Goal: Transaction & Acquisition: Purchase product/service

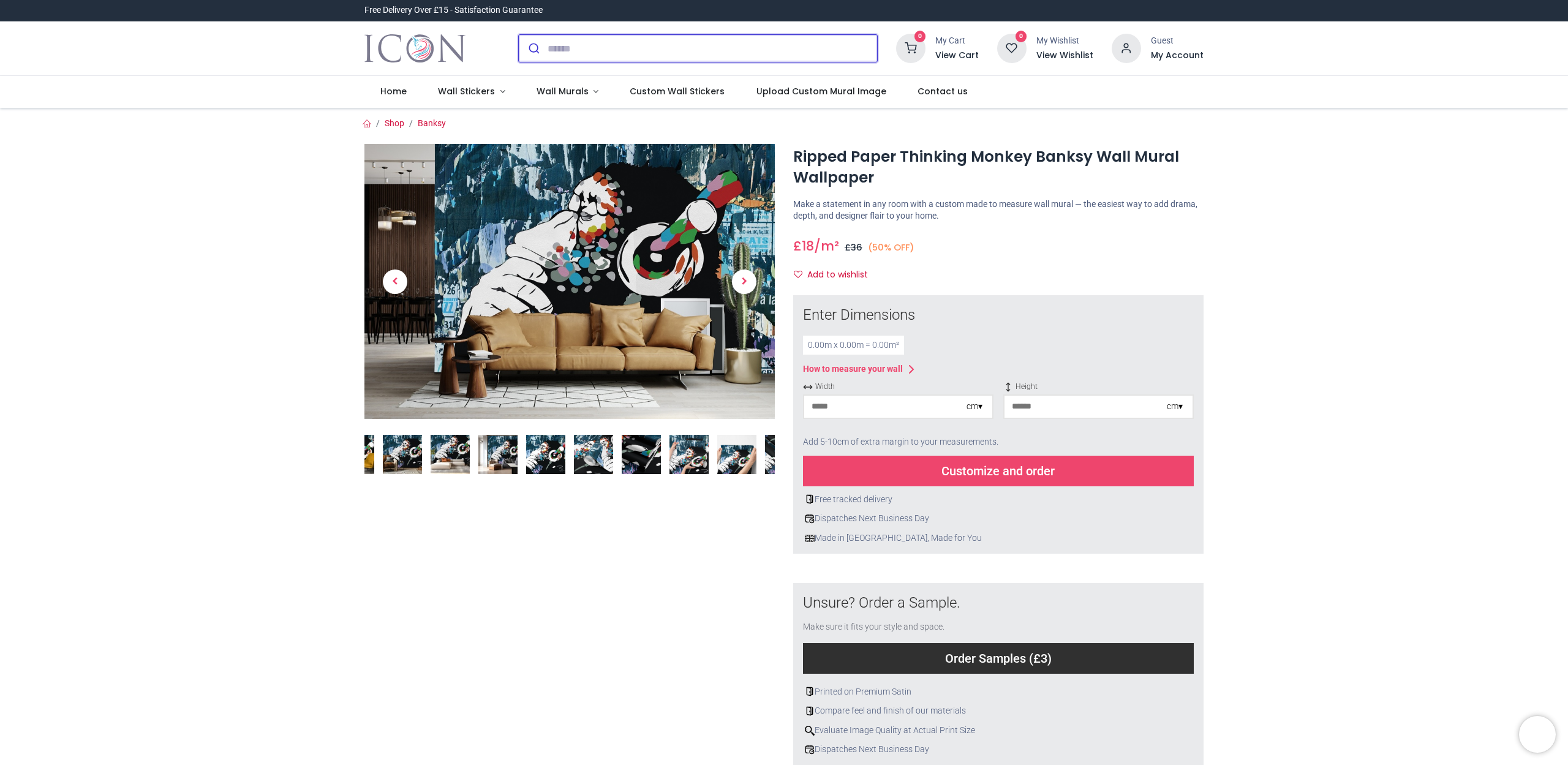
click at [682, 57] on input "search" at bounding box center [713, 48] width 330 height 27
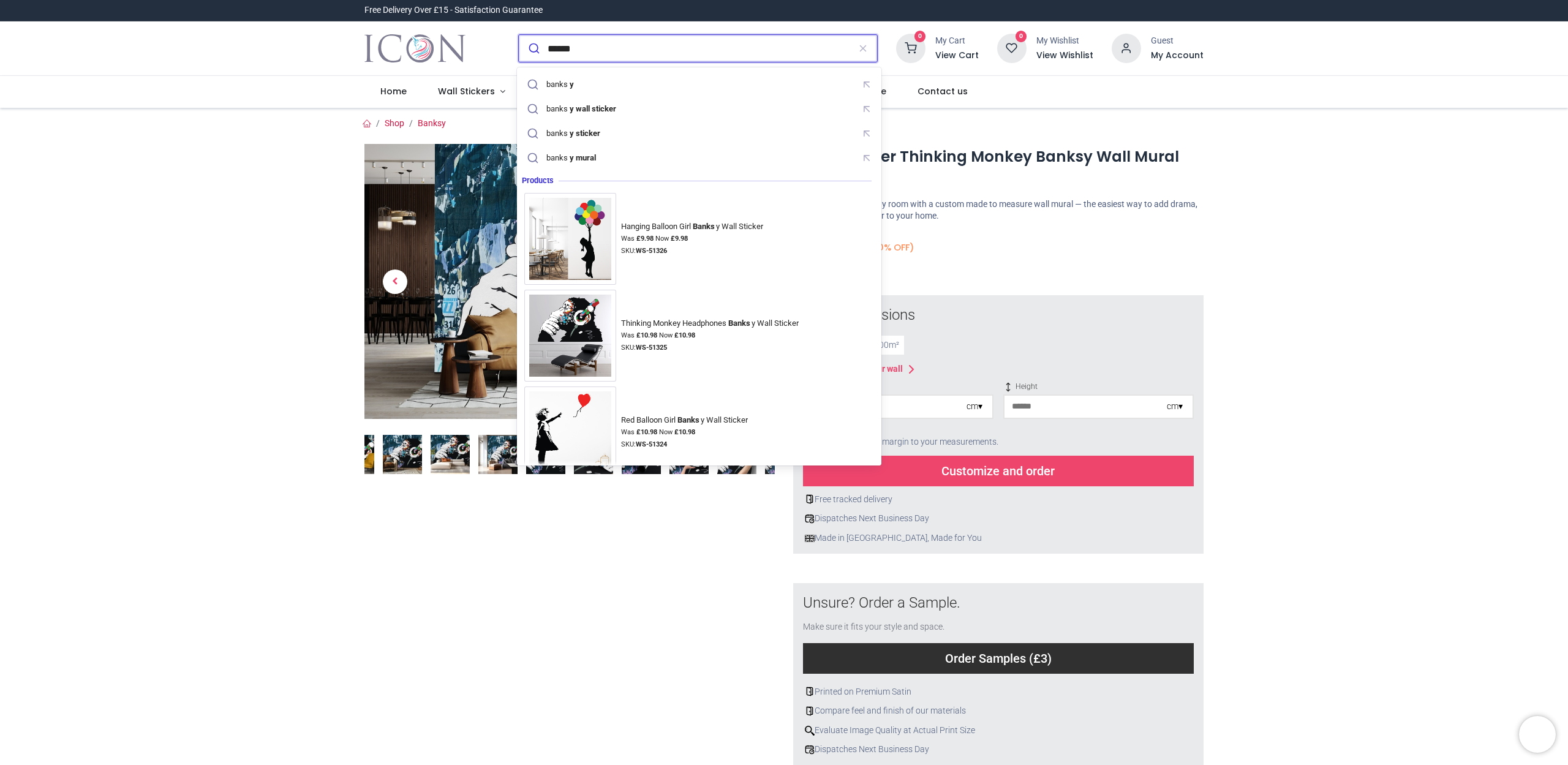
type input "******"
click at [532, 48] on button "submit" at bounding box center [533, 48] width 29 height 27
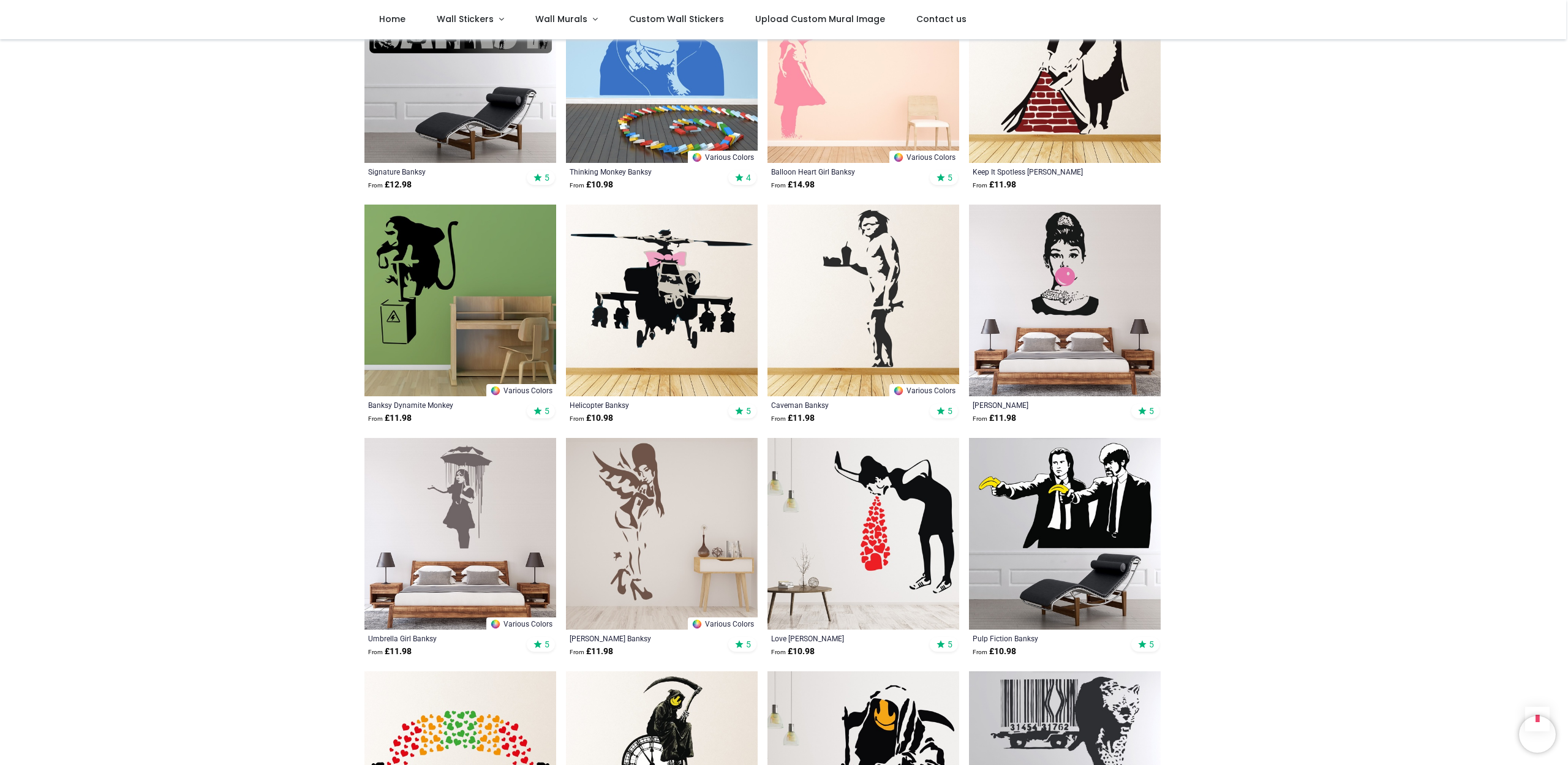
scroll to position [683, 0]
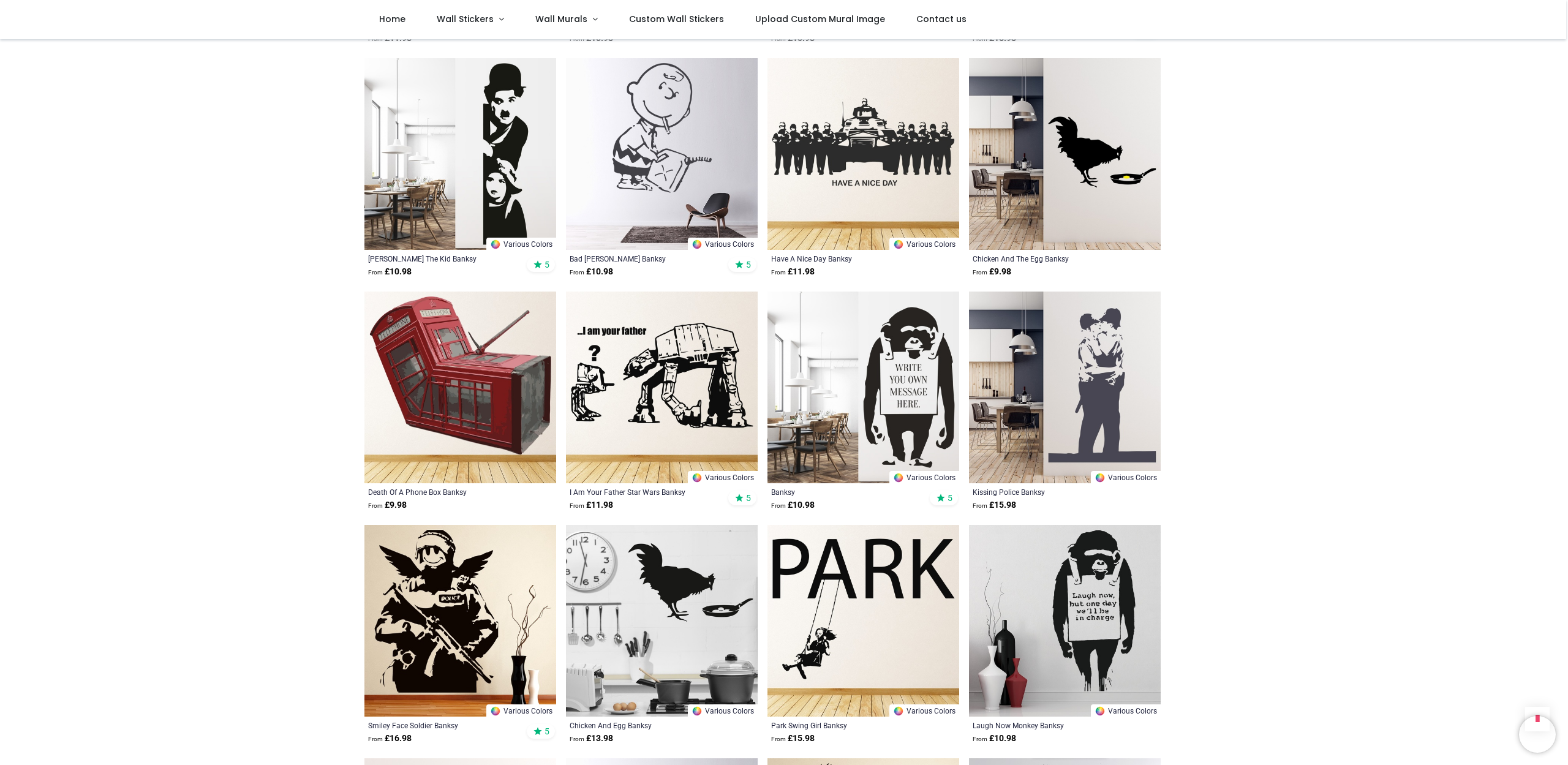
scroll to position [2463, 0]
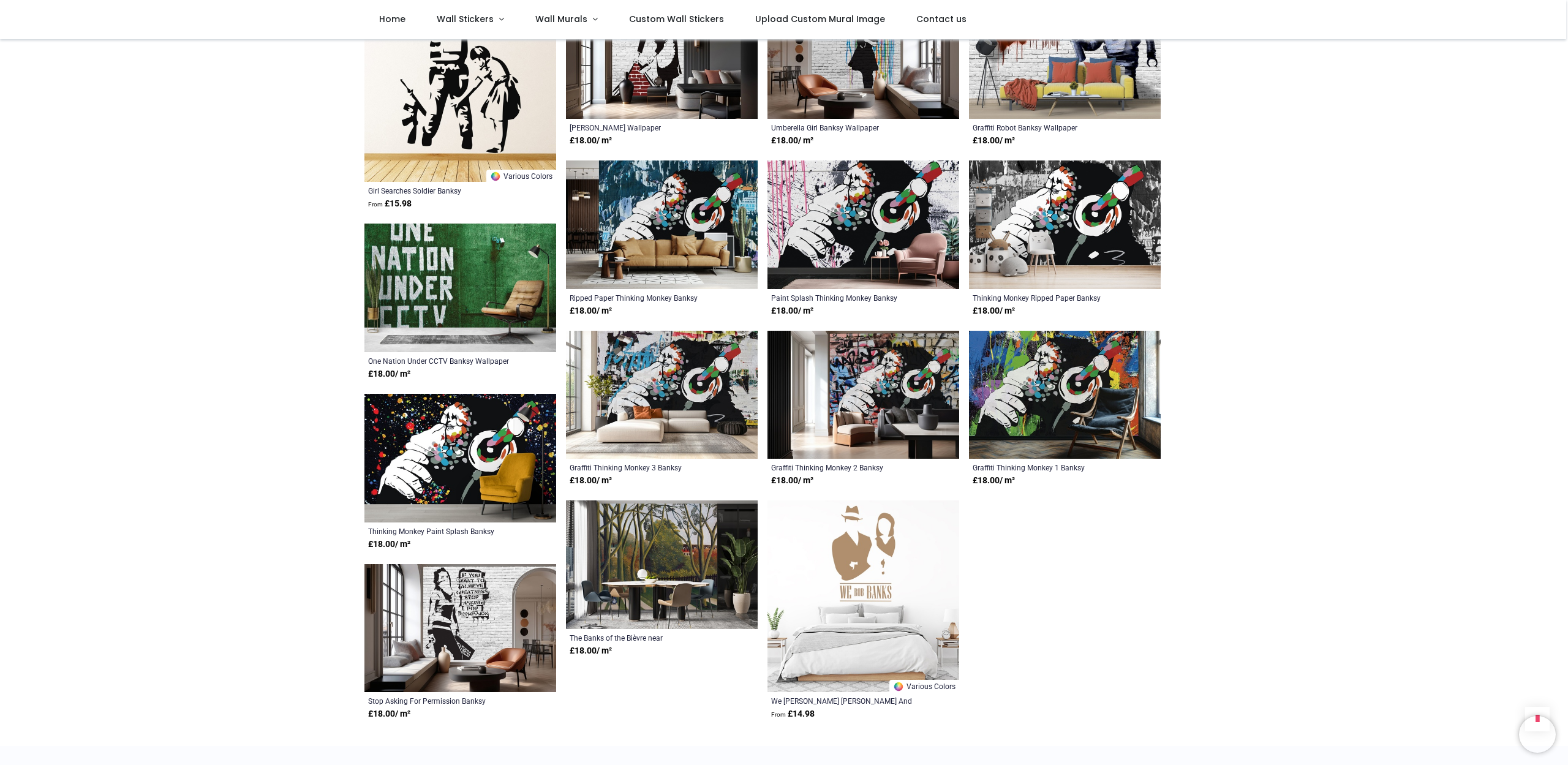
scroll to position [3932, 0]
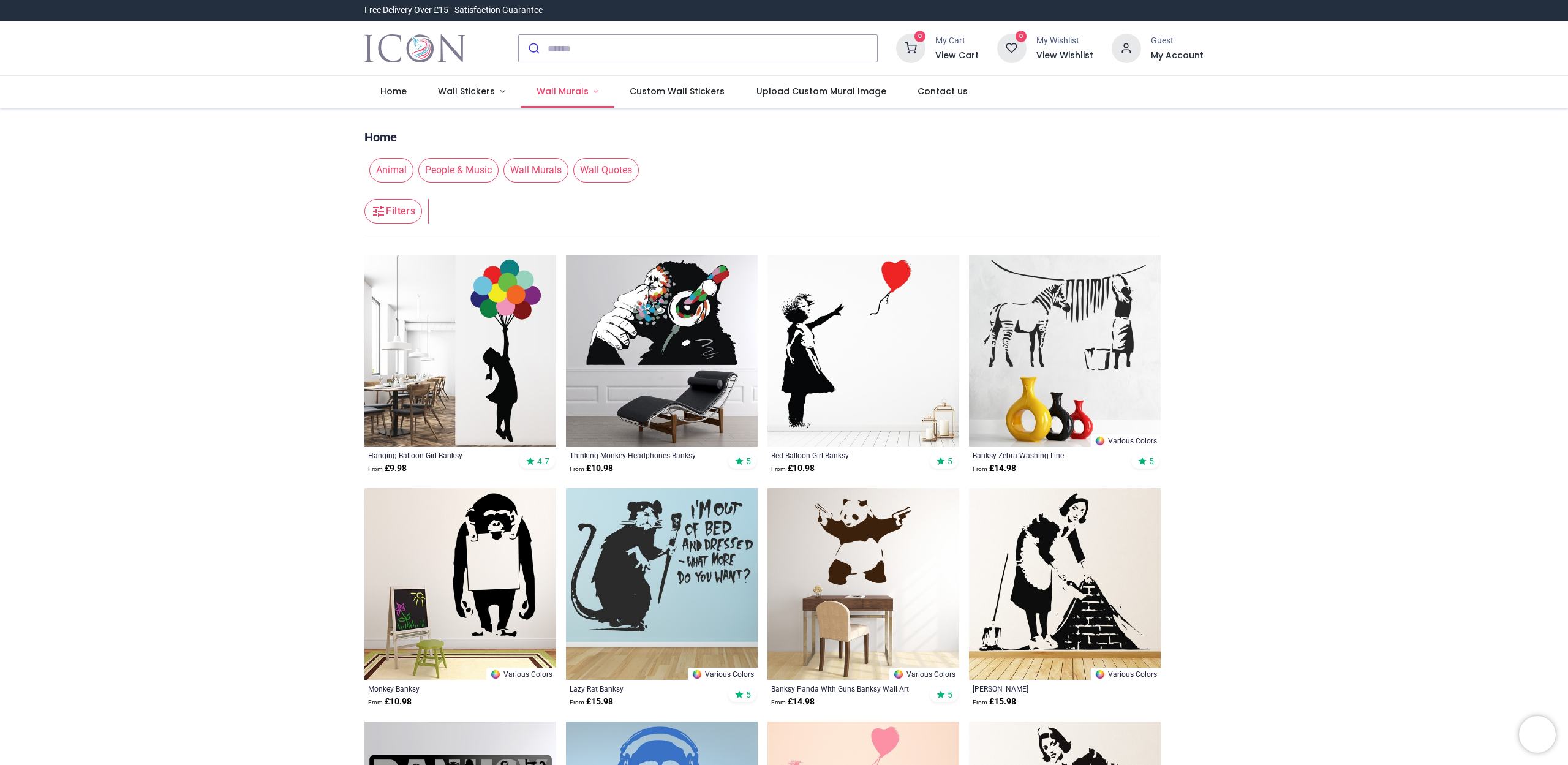
click at [565, 95] on span "Wall Murals" at bounding box center [563, 91] width 52 height 12
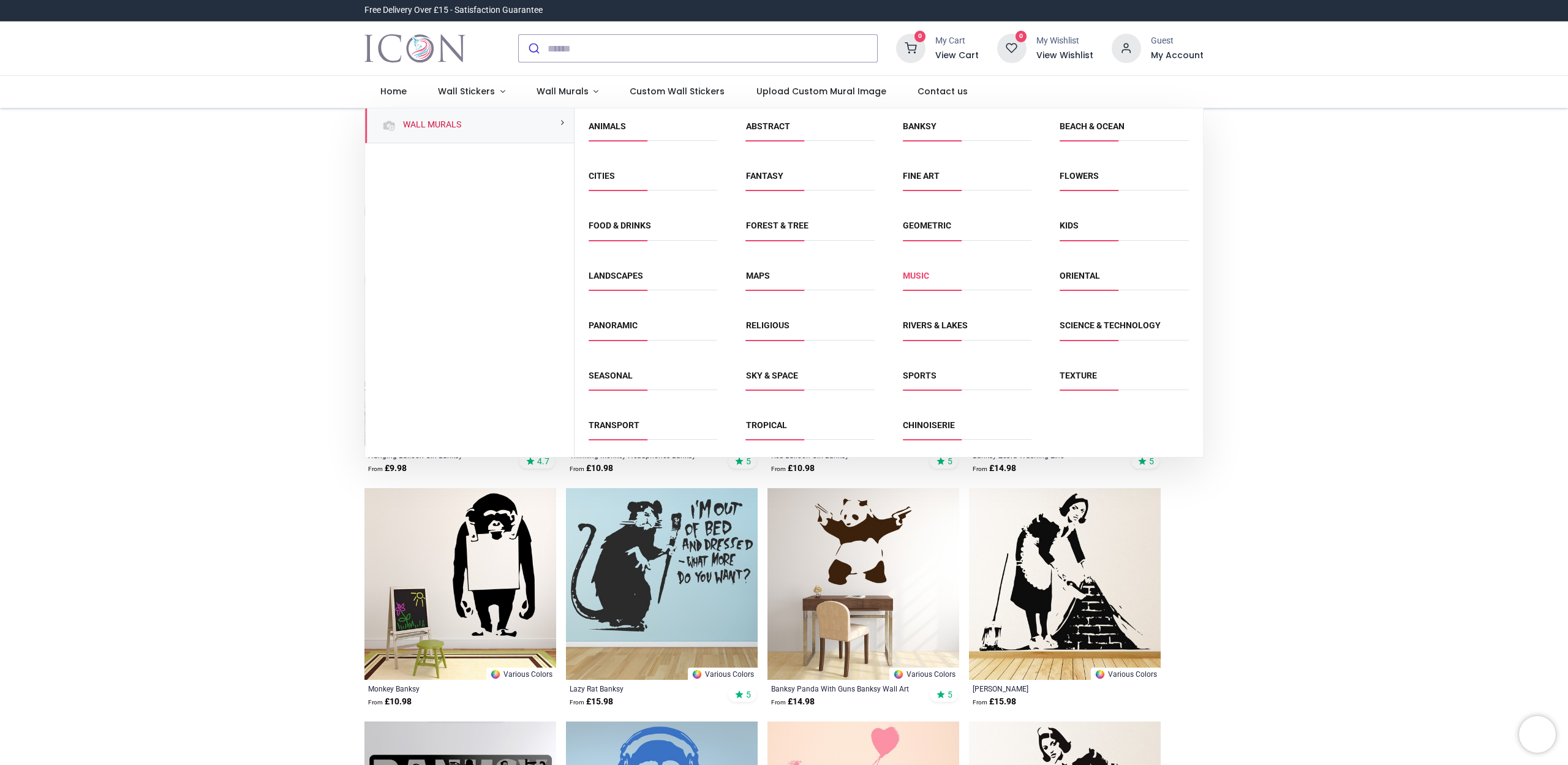
click at [923, 272] on link "Music" at bounding box center [916, 276] width 27 height 10
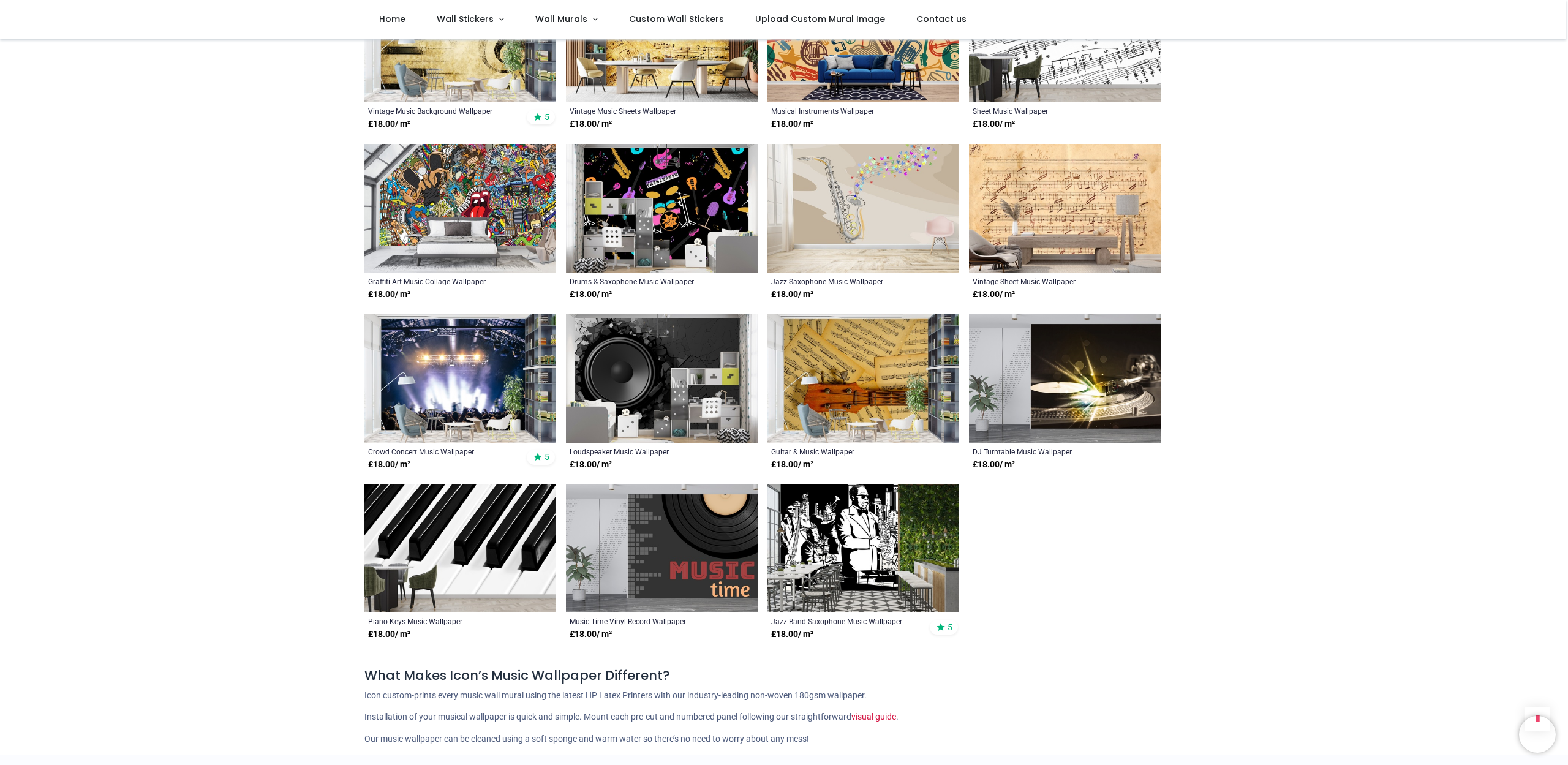
scroll to position [501, 0]
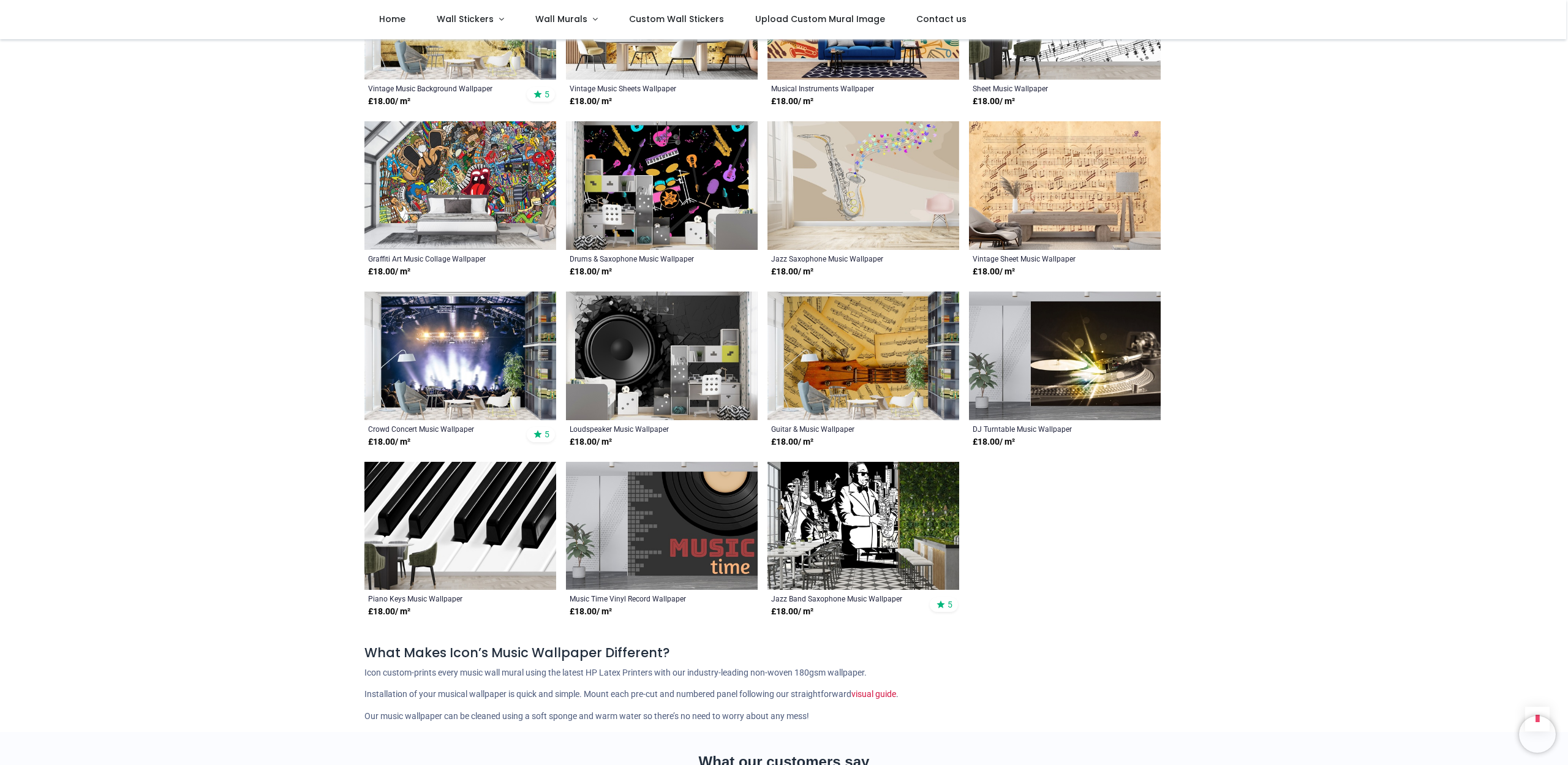
click at [475, 200] on img at bounding box center [460, 186] width 192 height 129
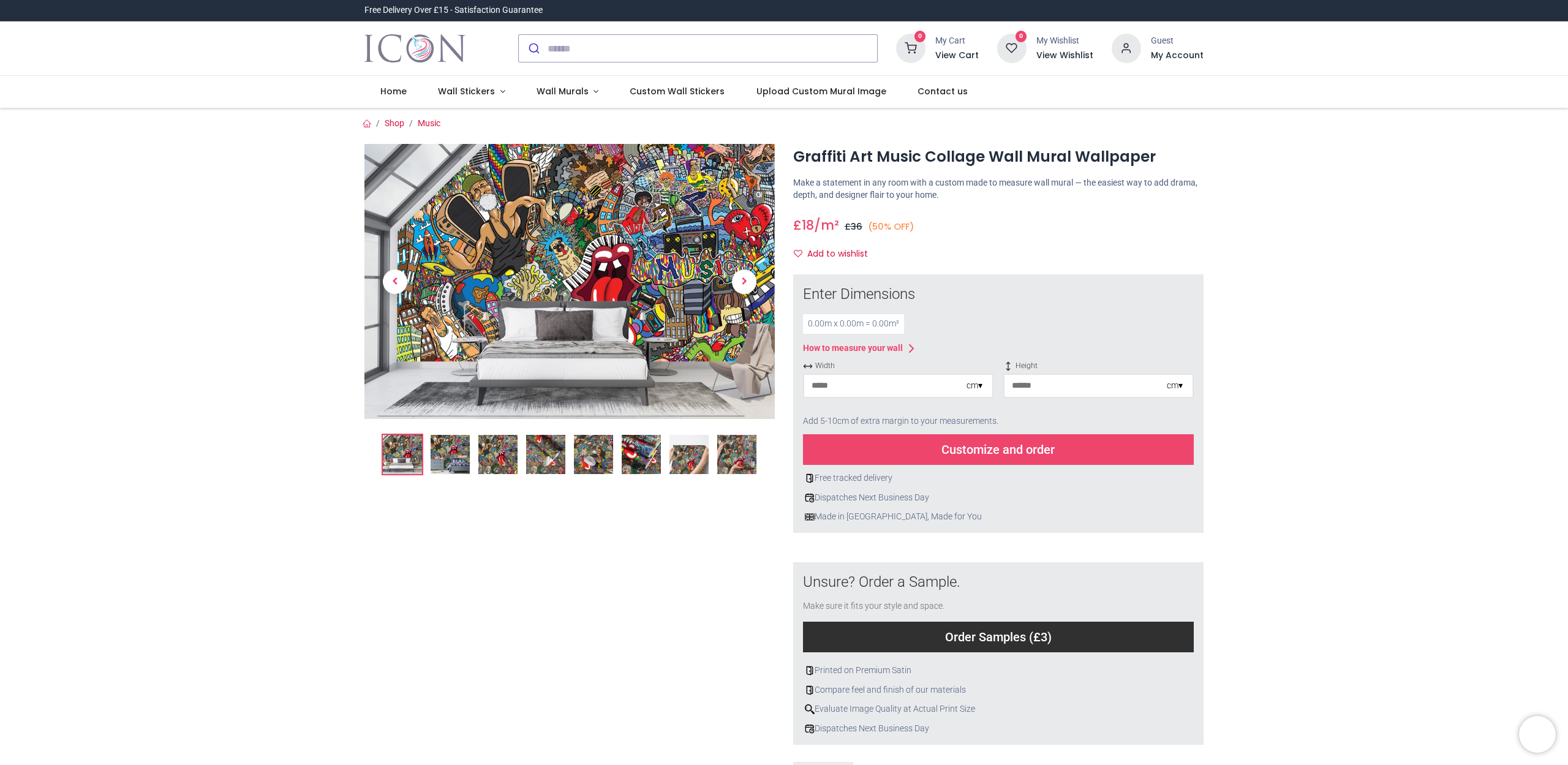
click at [506, 210] on img at bounding box center [570, 281] width 410 height 275
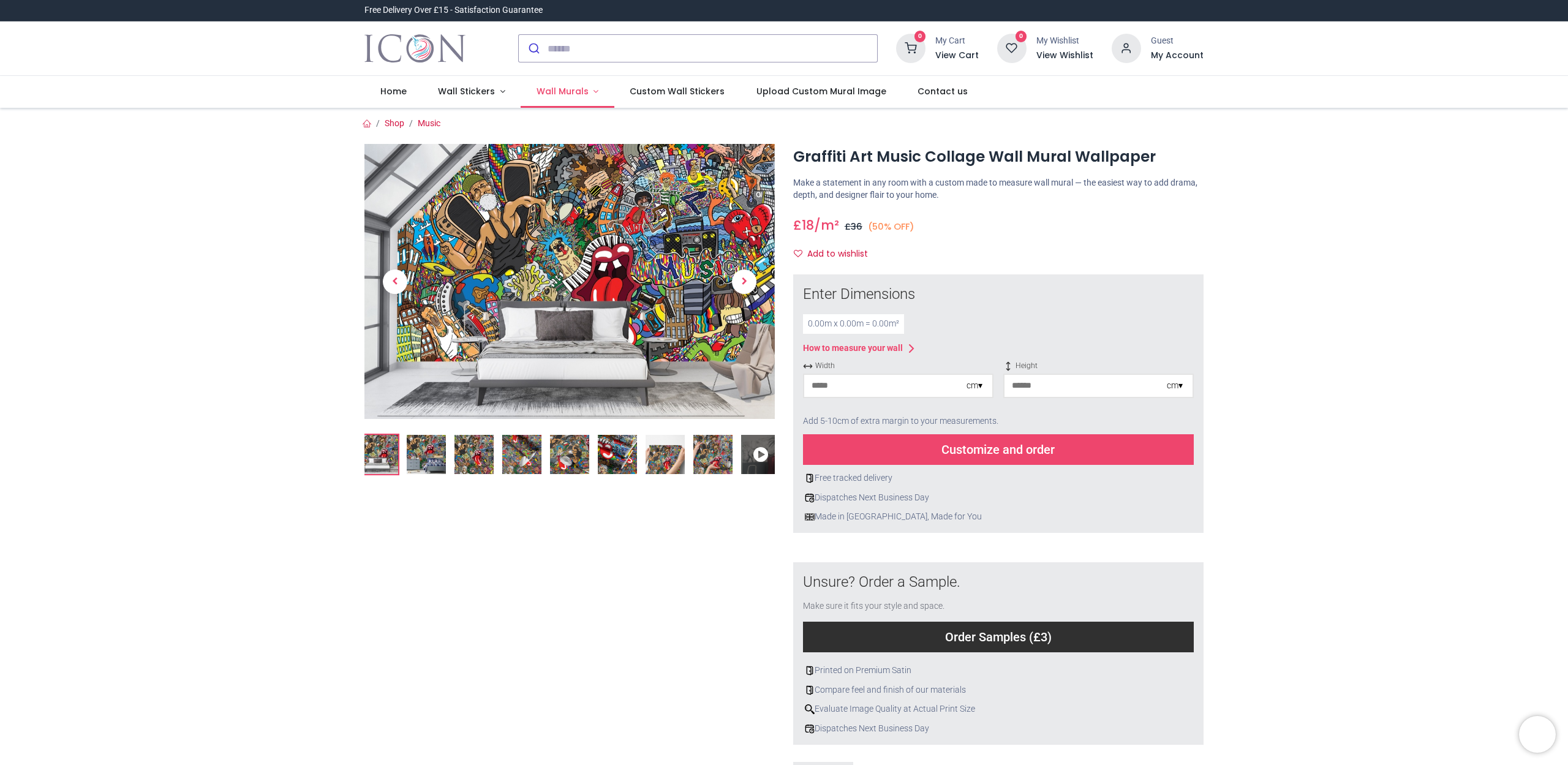
click at [570, 94] on span "Wall Murals" at bounding box center [563, 91] width 52 height 12
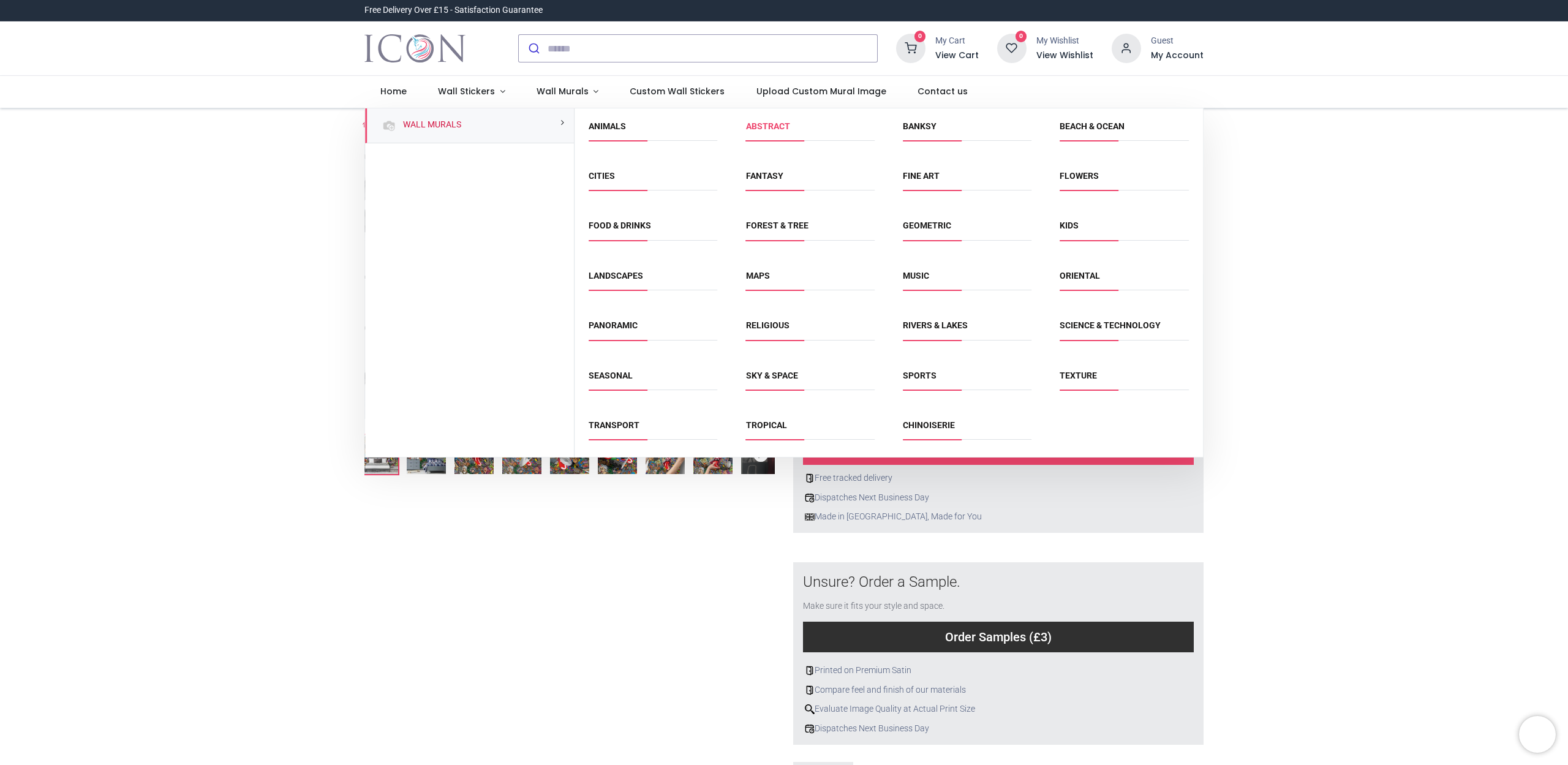
click at [770, 125] on link "Abstract" at bounding box center [768, 126] width 44 height 10
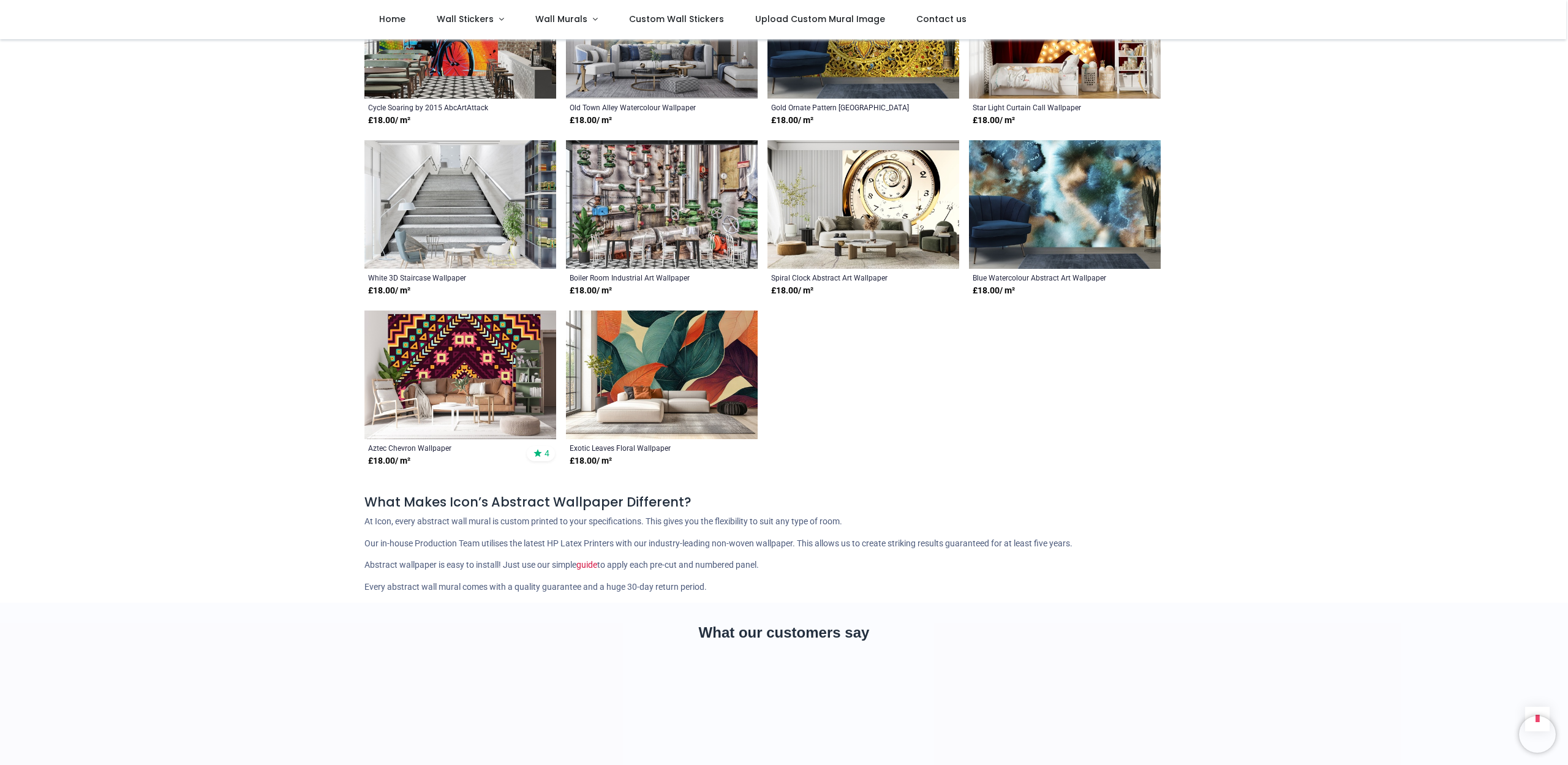
scroll to position [1029, 0]
